Goal: Task Accomplishment & Management: Manage account settings

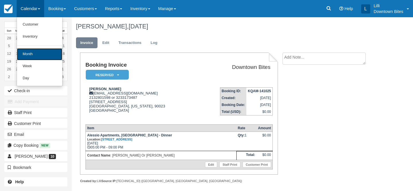
click at [34, 56] on link "Month" at bounding box center [39, 54] width 45 height 12
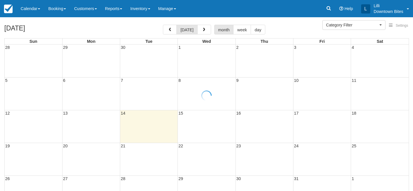
select select
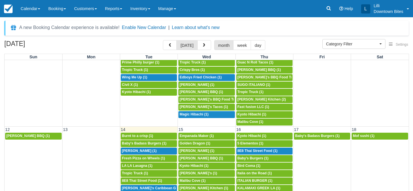
scroll to position [154, 0]
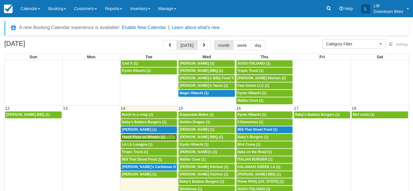
click at [140, 139] on span "Fresh Pizza on Wheels (1)" at bounding box center [143, 137] width 43 height 4
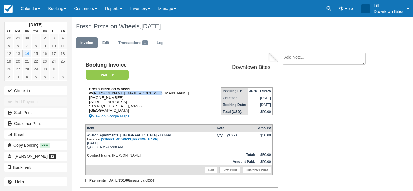
drag, startPoint x: 152, startPoint y: 92, endPoint x: 93, endPoint y: 93, distance: 58.6
click at [93, 93] on div "Fresh Pizza on Wheels victor@freshpizzaonwheels.com 1 (818) 321-9113 7357 Van N…" at bounding box center [148, 103] width 125 height 33
copy div "victor@freshpizzaonwheels.com"
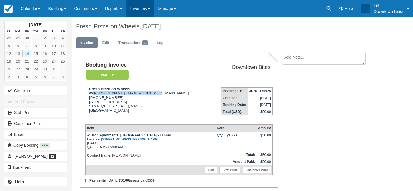
click at [142, 9] on link "Inventory" at bounding box center [140, 8] width 28 height 17
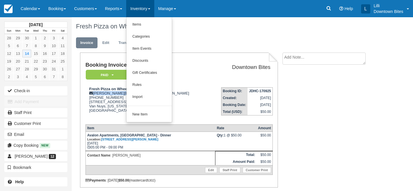
scroll to position [22, 0]
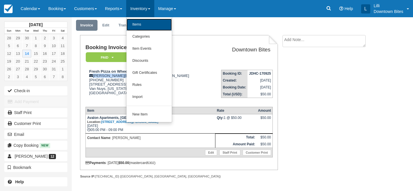
click at [144, 27] on link "Items" at bounding box center [149, 25] width 45 height 12
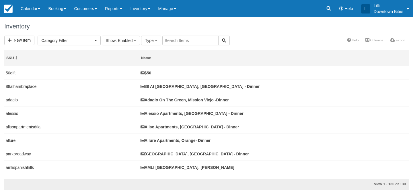
select select
click at [169, 43] on input "text" at bounding box center [190, 41] width 56 height 10
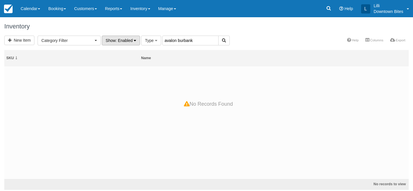
drag, startPoint x: 195, startPoint y: 41, endPoint x: 114, endPoint y: 41, distance: 81.8
click at [114, 41] on form "New Item Category Filter Los Angeles Dessert (1) LA County Dinners (63) LA Lunc…" at bounding box center [117, 40] width 226 height 5
type input "avalon"
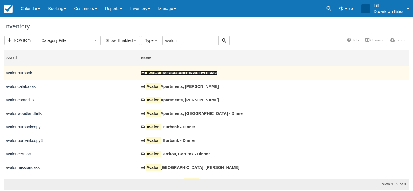
click at [179, 72] on link "Avalon Apartments, Burbank - Dinner" at bounding box center [179, 73] width 77 height 5
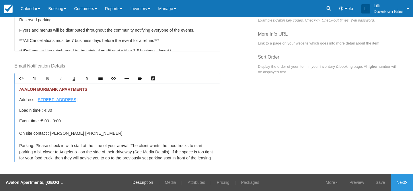
drag, startPoint x: 119, startPoint y: 101, endPoint x: 37, endPoint y: 100, distance: 82.1
click at [37, 100] on p "Address : 200 E Angeleno Ave, Burbank, CA 90068" at bounding box center [117, 100] width 196 height 6
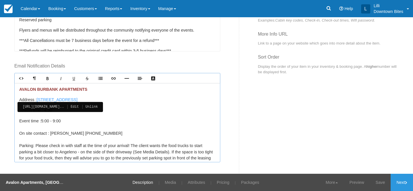
copy link "200 E Angeleno Ave, Burbank, CA 90068"
click at [171, 183] on link "Media" at bounding box center [171, 182] width 20 height 17
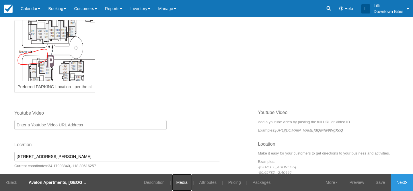
scroll to position [198, 0]
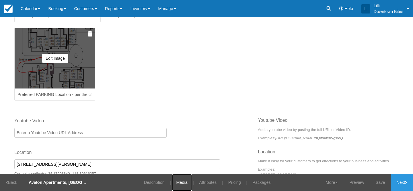
click at [58, 75] on div "Edit Image Delete this image? Yes, Delete Cancel Caution: This cannot be undone" at bounding box center [55, 58] width 80 height 60
click at [77, 64] on div "Edit Image Delete this image? Yes, Delete Cancel Caution: This cannot be undone" at bounding box center [55, 58] width 80 height 60
click at [54, 73] on div "Edit Image Delete this image? Yes, Delete Cancel Caution: This cannot be undone" at bounding box center [55, 58] width 80 height 60
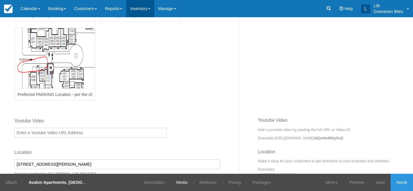
click at [149, 11] on link "Inventory" at bounding box center [140, 8] width 28 height 17
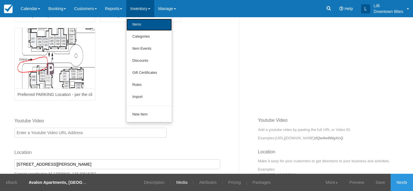
click at [149, 30] on link "Items" at bounding box center [149, 25] width 45 height 12
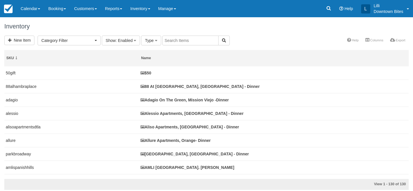
select select
click at [179, 43] on input "text" at bounding box center [190, 41] width 56 height 10
type input "madison"
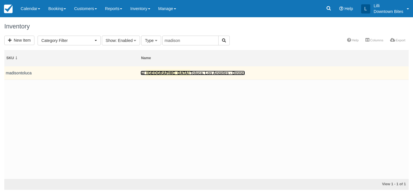
click at [178, 73] on link "Madison Toluca, Los Angeles - Dinner" at bounding box center [193, 73] width 104 height 5
